Goal: Transaction & Acquisition: Purchase product/service

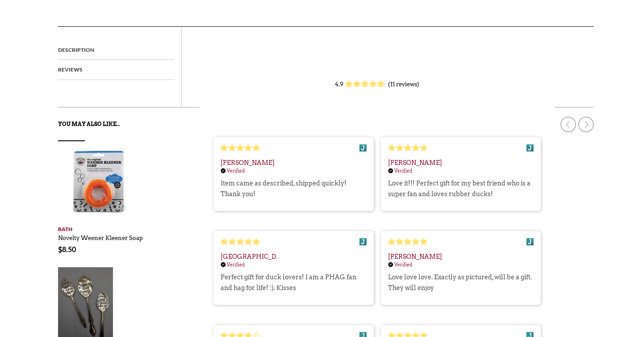
scroll to position [310, 0]
click at [378, 84] on div at bounding box center [364, 84] width 39 height 8
click at [310, 191] on div "Add to cart Bath Novelty Weener Kleener Soap No reviews $ 8.50" at bounding box center [326, 197] width 536 height 113
click at [321, 170] on div "Add to cart Bath Novelty Weener Kleener Soap No reviews $ 8.50" at bounding box center [326, 197] width 536 height 113
click at [586, 122] on link at bounding box center [586, 124] width 16 height 16
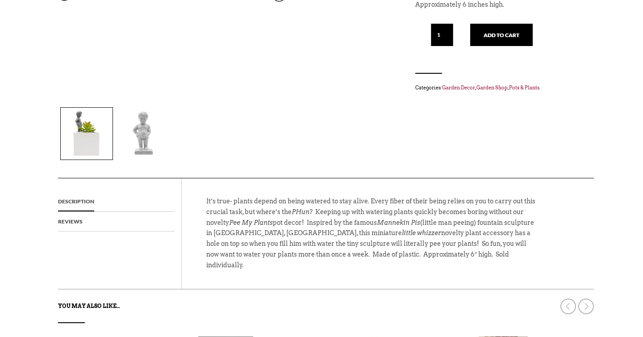
scroll to position [0, 0]
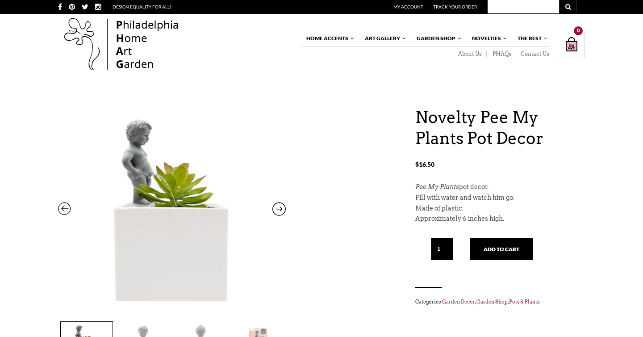
click at [280, 205] on icon at bounding box center [278, 211] width 13 height 12
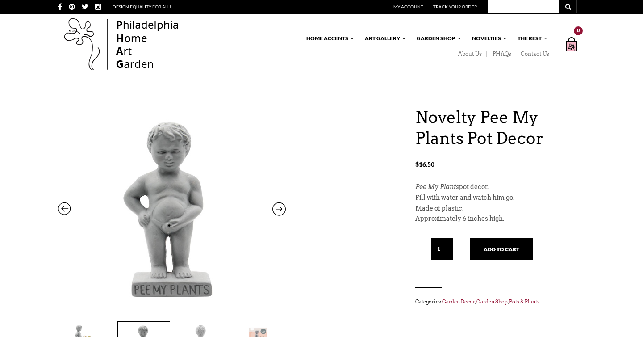
click at [280, 205] on icon at bounding box center [278, 211] width 13 height 12
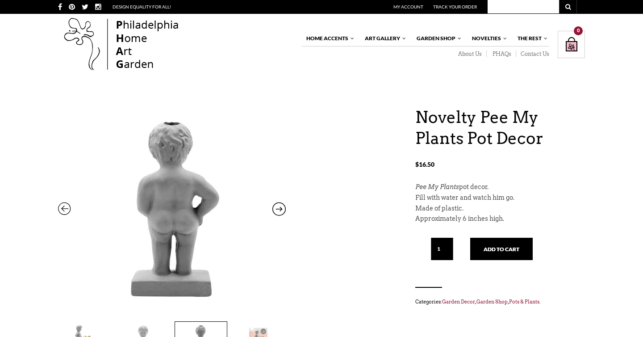
click at [280, 205] on icon at bounding box center [278, 211] width 13 height 12
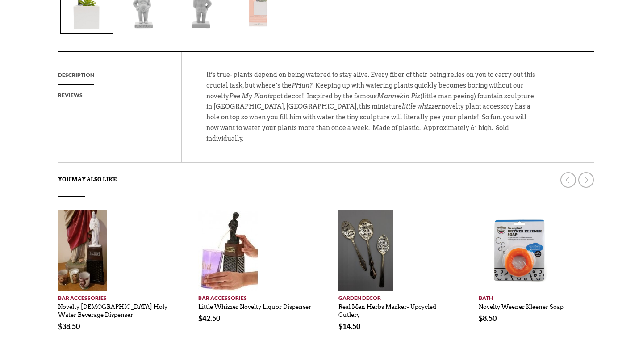
scroll to position [168, 0]
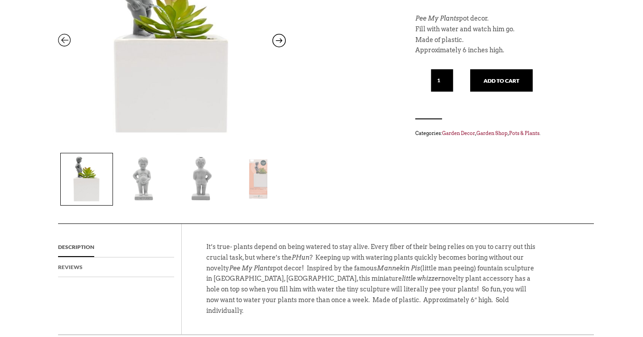
click at [67, 267] on link "Reviews" at bounding box center [70, 267] width 25 height 20
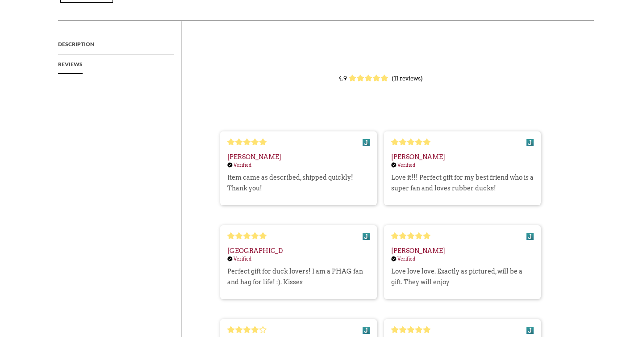
scroll to position [368, 0]
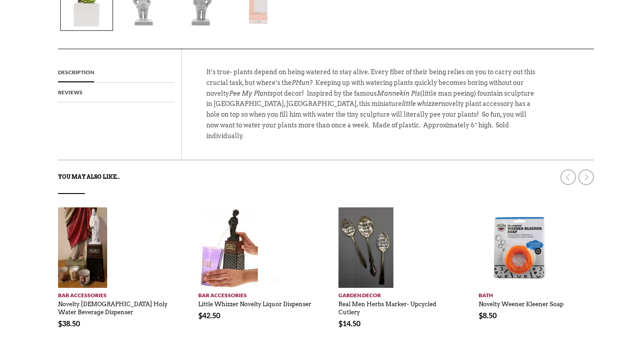
scroll to position [330, 0]
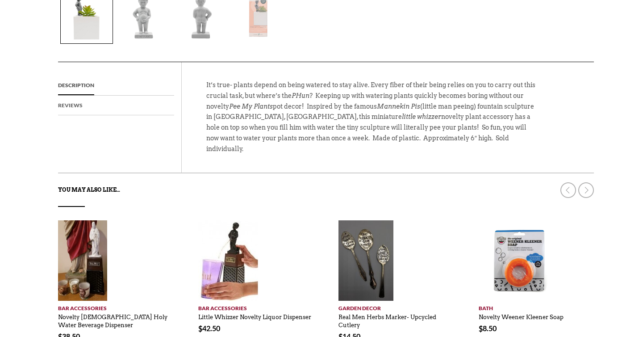
click at [77, 102] on link "Reviews" at bounding box center [70, 106] width 25 height 20
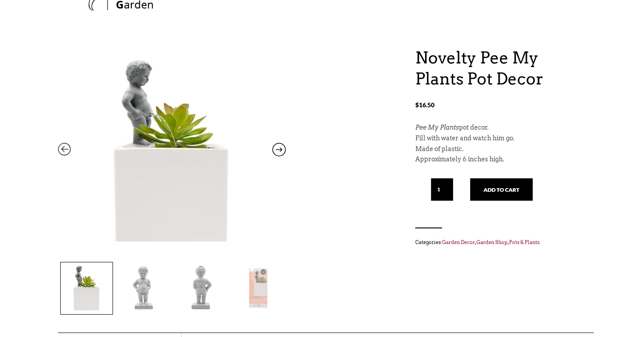
scroll to position [0, 0]
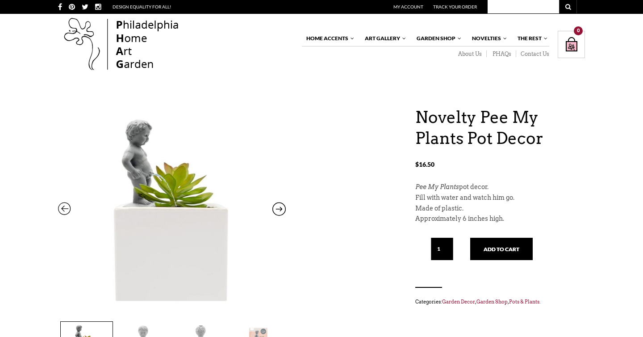
type input "[DATE]"
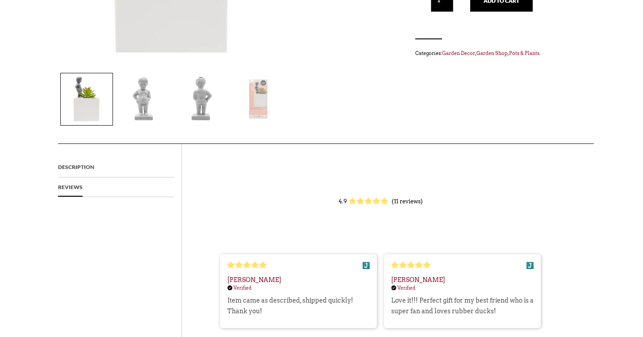
scroll to position [207, 0]
